Goal: Transaction & Acquisition: Subscribe to service/newsletter

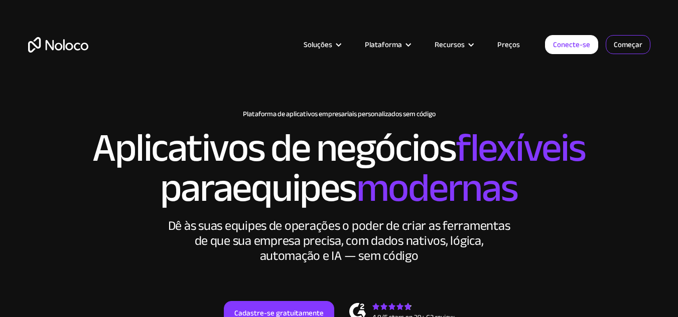
click at [641, 42] on font "Começar" at bounding box center [627, 45] width 29 height 14
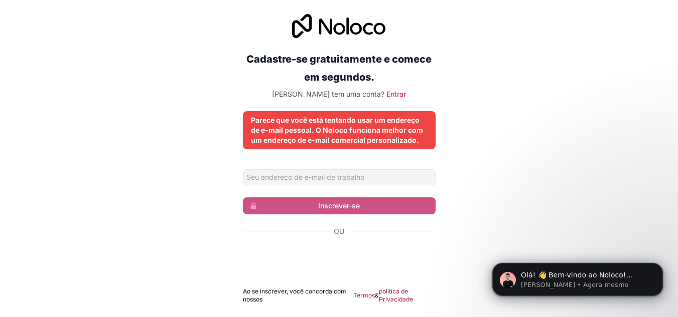
scroll to position [1, 0]
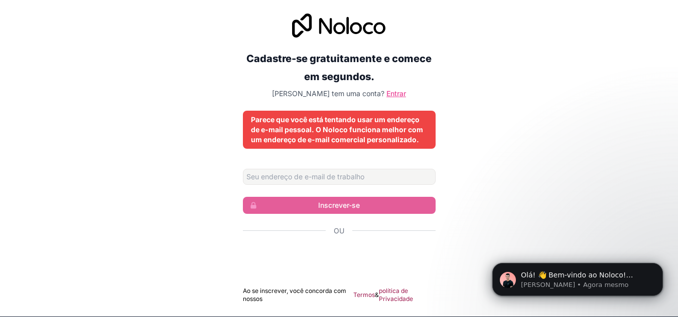
click at [386, 91] on font "Entrar" at bounding box center [396, 93] width 20 height 9
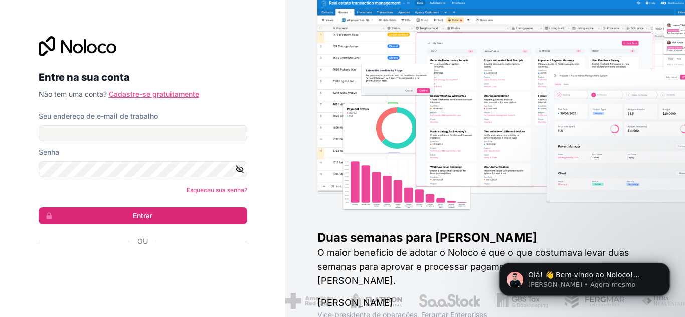
click at [176, 94] on font "Cadastre-se gratuitamente" at bounding box center [154, 94] width 90 height 9
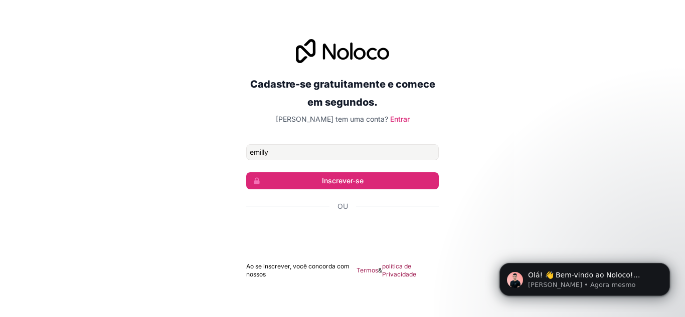
type input "emillysilva880094@gmail.com"
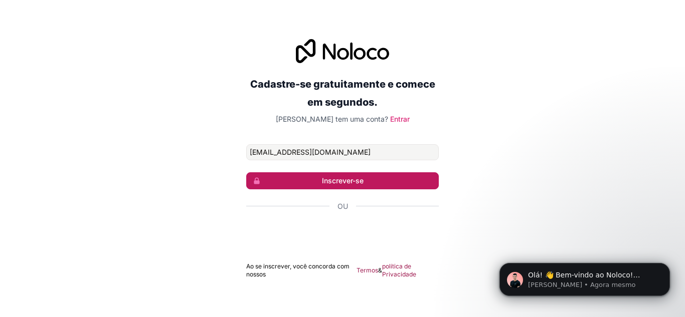
click at [357, 179] on font "Inscrever-se" at bounding box center [343, 181] width 42 height 9
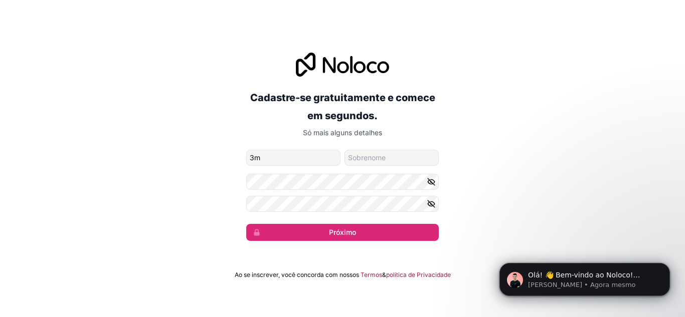
type input "3"
type input "emilly"
click at [375, 161] on input "nome de família" at bounding box center [392, 158] width 94 height 16
type input "e"
type input "silva"
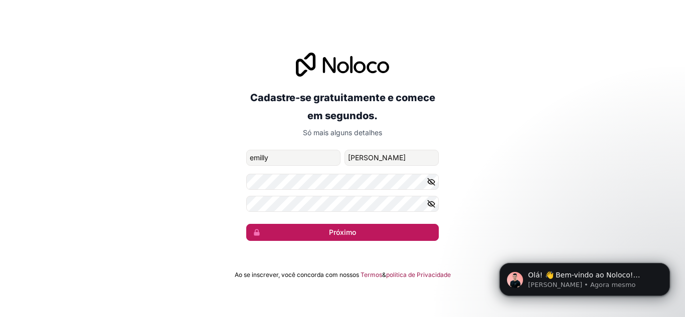
click at [391, 231] on button "Próximo" at bounding box center [342, 232] width 193 height 17
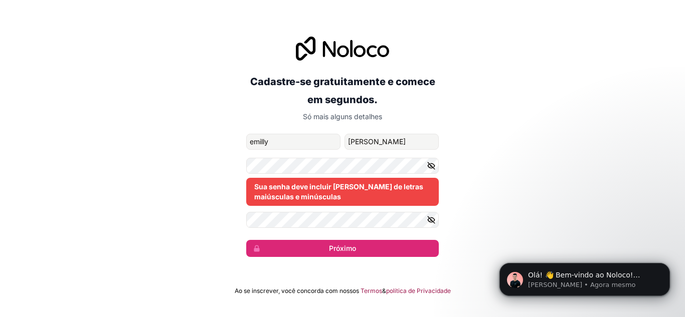
click at [431, 167] on icon "button" at bounding box center [431, 166] width 2 height 2
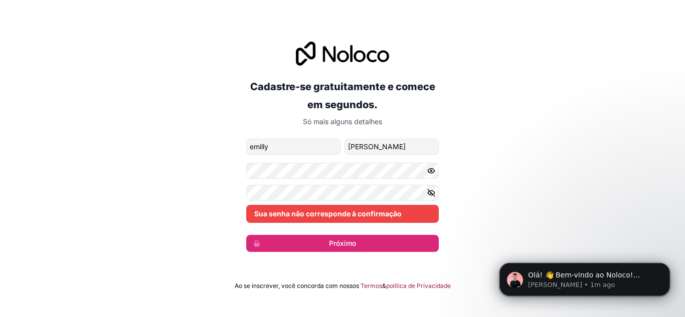
click at [435, 197] on icon "button" at bounding box center [431, 193] width 9 height 9
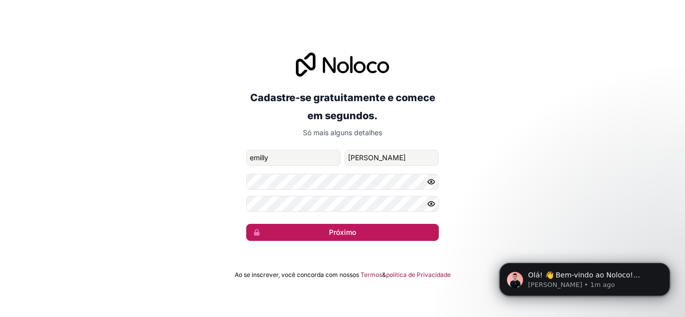
click at [295, 230] on button "Próximo" at bounding box center [342, 232] width 193 height 17
